Goal: Information Seeking & Learning: Compare options

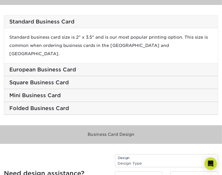
scroll to position [1008, 0]
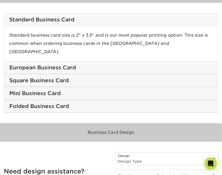
click at [86, 78] on h5 "Square Business Card" at bounding box center [110, 81] width 203 height 6
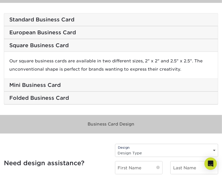
click at [81, 44] on h5 "Square Business Card" at bounding box center [110, 45] width 203 height 6
click at [87, 48] on h5 "Square Business Card" at bounding box center [110, 45] width 203 height 6
click at [75, 33] on h5 "European Business Card" at bounding box center [110, 32] width 203 height 6
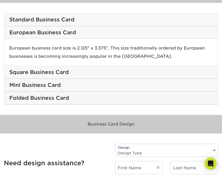
click at [80, 23] on div "Standard Business Card" at bounding box center [111, 19] width 214 height 13
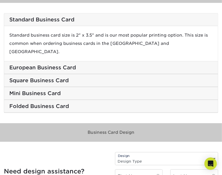
click at [83, 65] on h5 "European Business Card" at bounding box center [110, 68] width 203 height 6
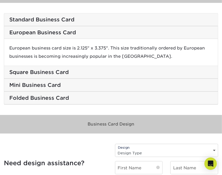
click at [84, 22] on h5 "Standard Business Card" at bounding box center [110, 20] width 203 height 6
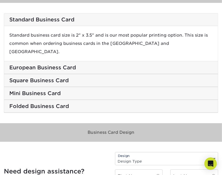
click at [80, 89] on div "Mini Business Card" at bounding box center [111, 93] width 214 height 13
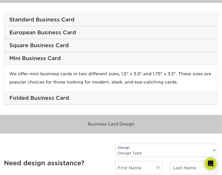
click at [78, 102] on div "Folded Business Card" at bounding box center [111, 98] width 214 height 13
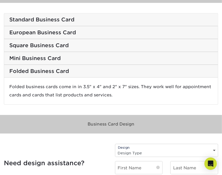
click at [92, 72] on h5 "Folded Business Card" at bounding box center [110, 71] width 203 height 6
